Goal: Book appointment/travel/reservation: Book appointment/travel/reservation

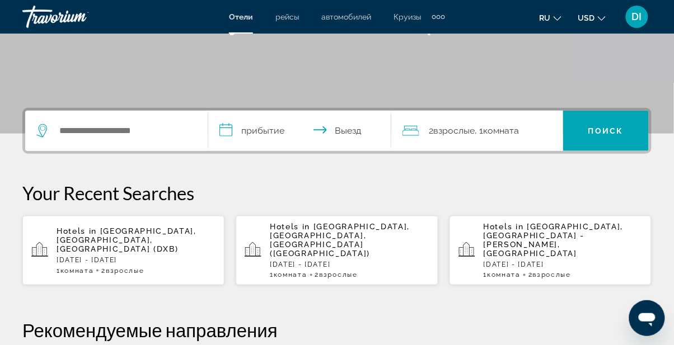
scroll to position [203, 0]
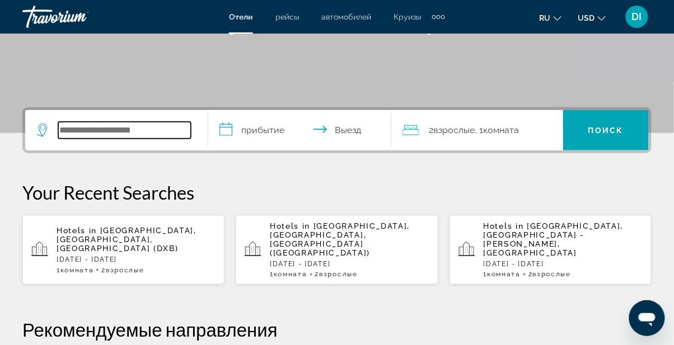
click at [92, 124] on input "Search widget" at bounding box center [124, 130] width 133 height 17
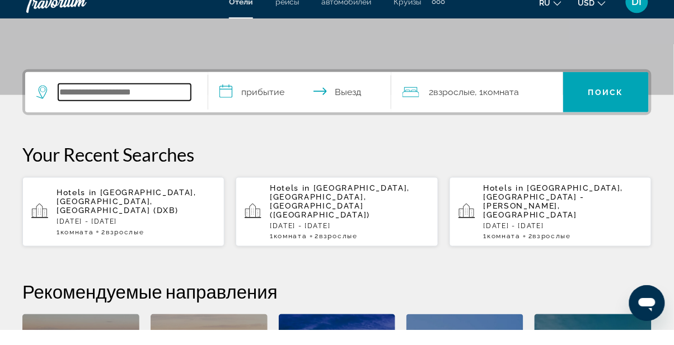
scroll to position [273, 0]
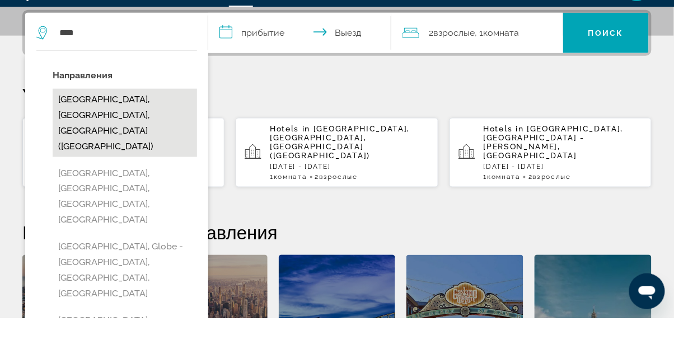
click at [163, 123] on button "[GEOGRAPHIC_DATA], [GEOGRAPHIC_DATA], [GEOGRAPHIC_DATA] ([GEOGRAPHIC_DATA])" at bounding box center [125, 150] width 144 height 68
type input "**********"
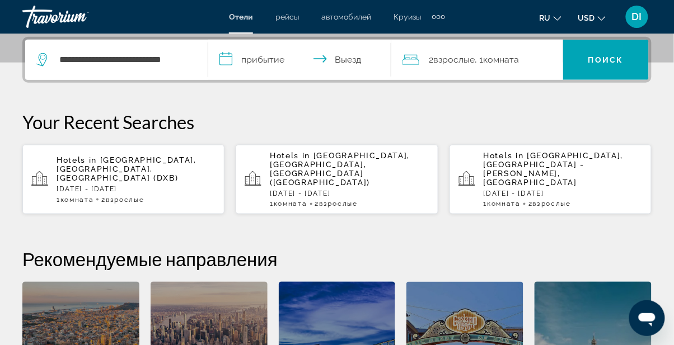
click at [276, 58] on input "**********" at bounding box center [301, 62] width 187 height 44
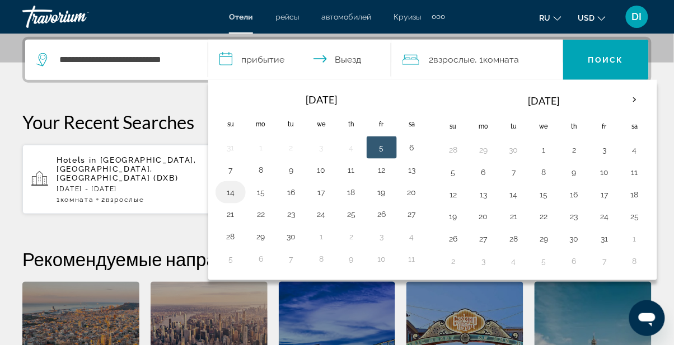
click at [237, 191] on button "14" at bounding box center [231, 193] width 18 height 16
click at [413, 191] on button "20" at bounding box center [412, 193] width 18 height 16
type input "**********"
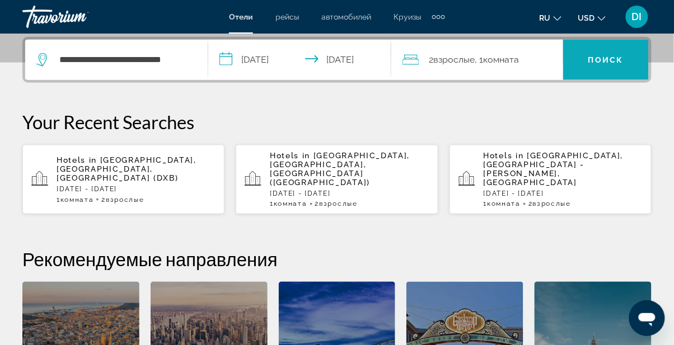
click at [611, 58] on span "Поиск" at bounding box center [605, 59] width 35 height 9
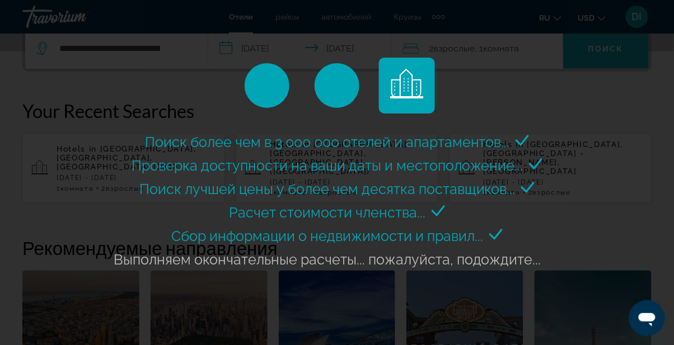
scroll to position [288, 0]
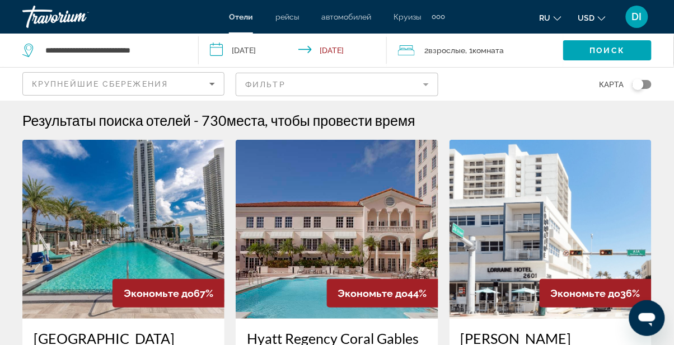
click at [597, 238] on img "Main content" at bounding box center [550, 229] width 202 height 179
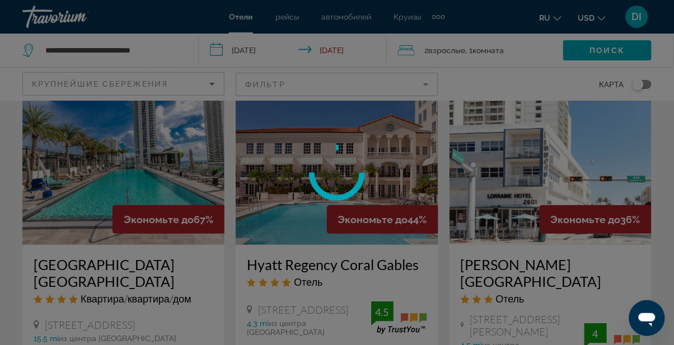
scroll to position [74, 0]
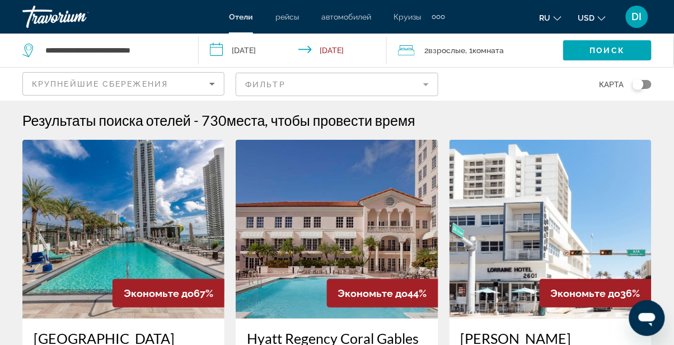
click at [444, 15] on div "Extra navigation items" at bounding box center [443, 17] width 4 height 4
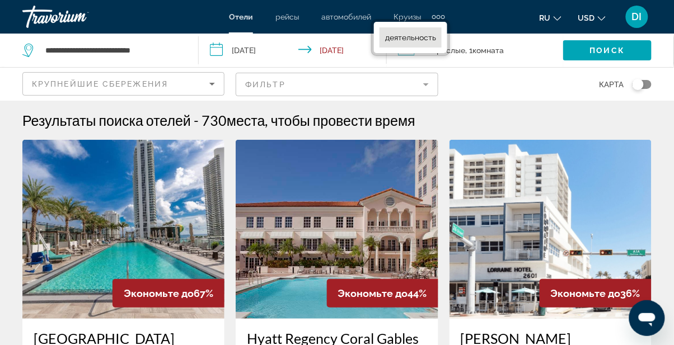
click at [423, 31] on link "деятельность" at bounding box center [410, 37] width 62 height 20
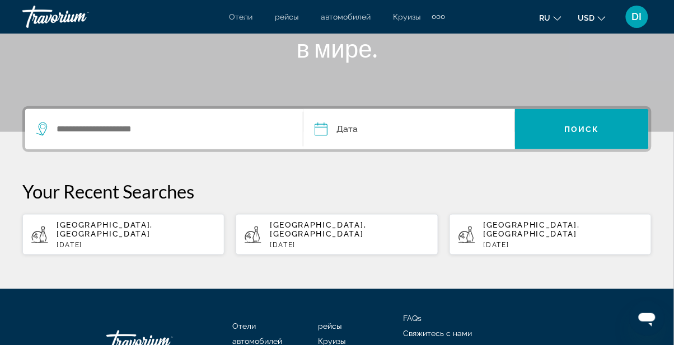
scroll to position [204, 0]
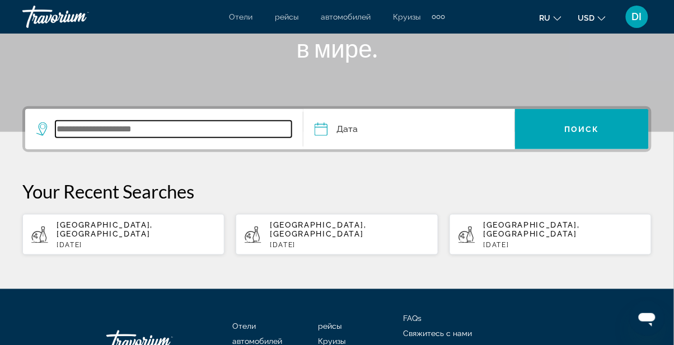
click at [124, 122] on input "Search widget" at bounding box center [173, 129] width 236 height 17
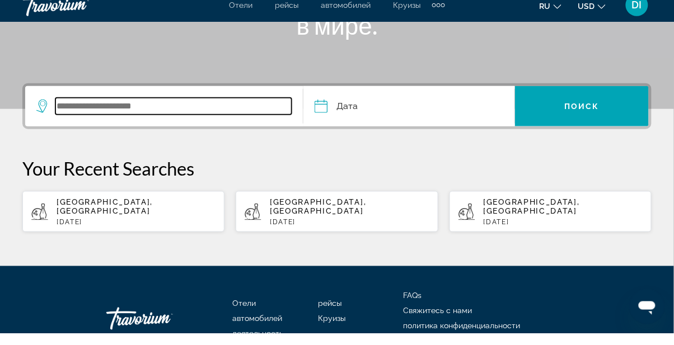
scroll to position [241, 0]
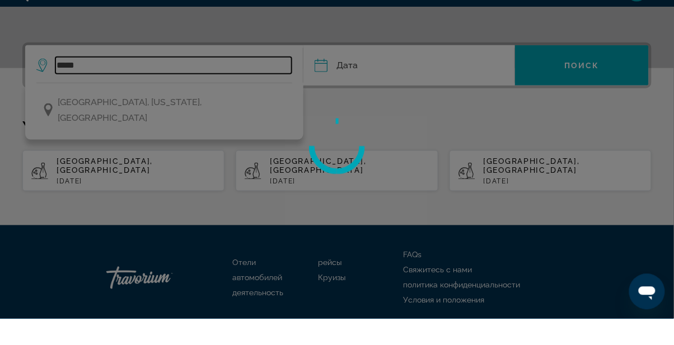
type input "**********"
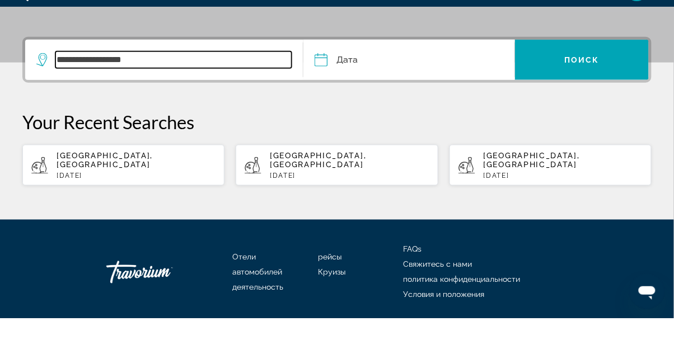
scroll to position [246, 0]
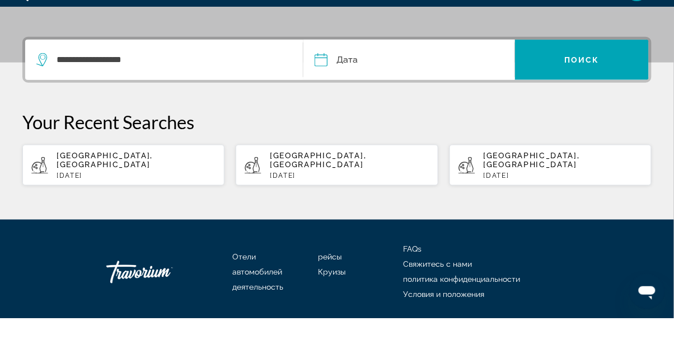
click at [385, 87] on input "Date" at bounding box center [364, 89] width 105 height 44
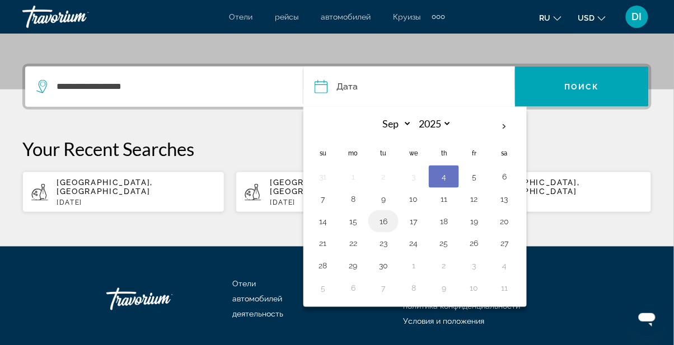
click at [385, 217] on button "16" at bounding box center [383, 222] width 18 height 16
type input "**********"
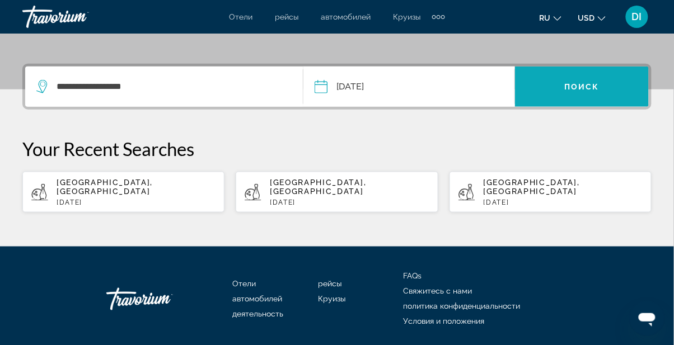
click at [593, 88] on span "Поиск" at bounding box center [581, 86] width 35 height 9
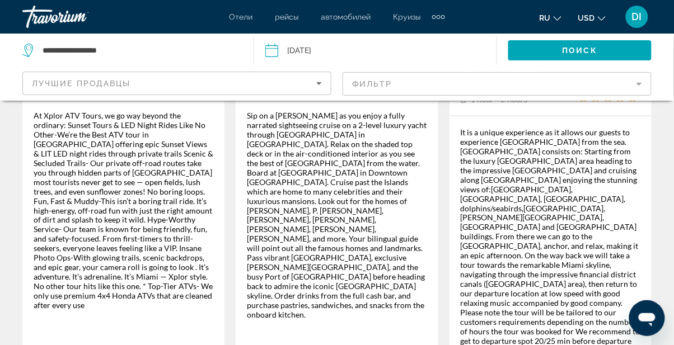
scroll to position [2214, 0]
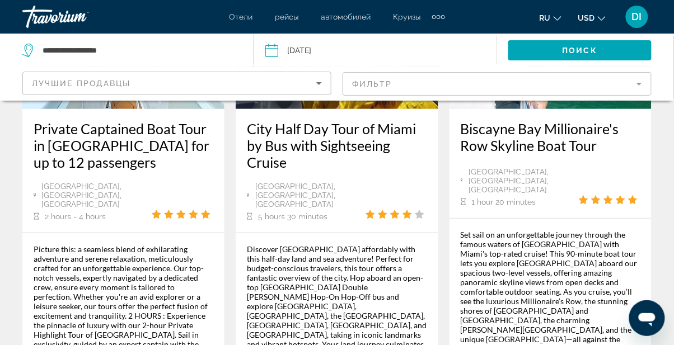
scroll to position [2173, 0]
